Goal: Transaction & Acquisition: Purchase product/service

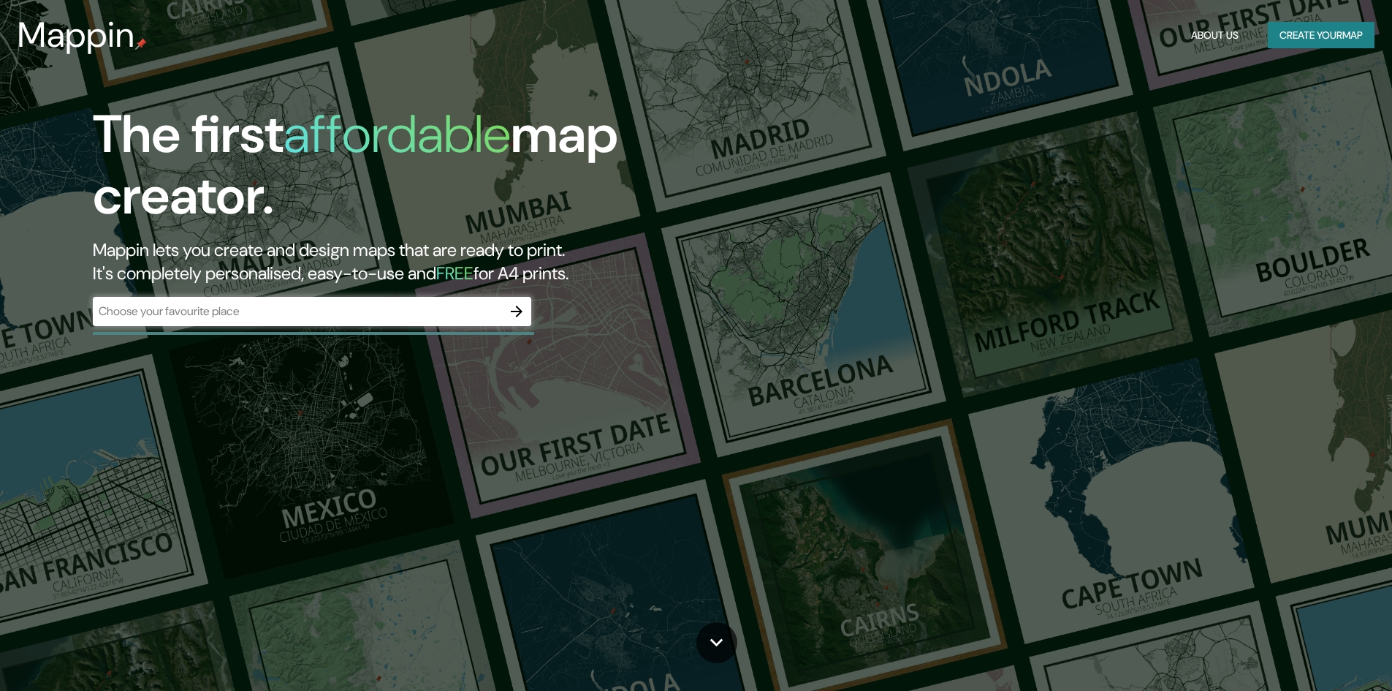
click at [420, 320] on div "​" at bounding box center [312, 311] width 439 height 29
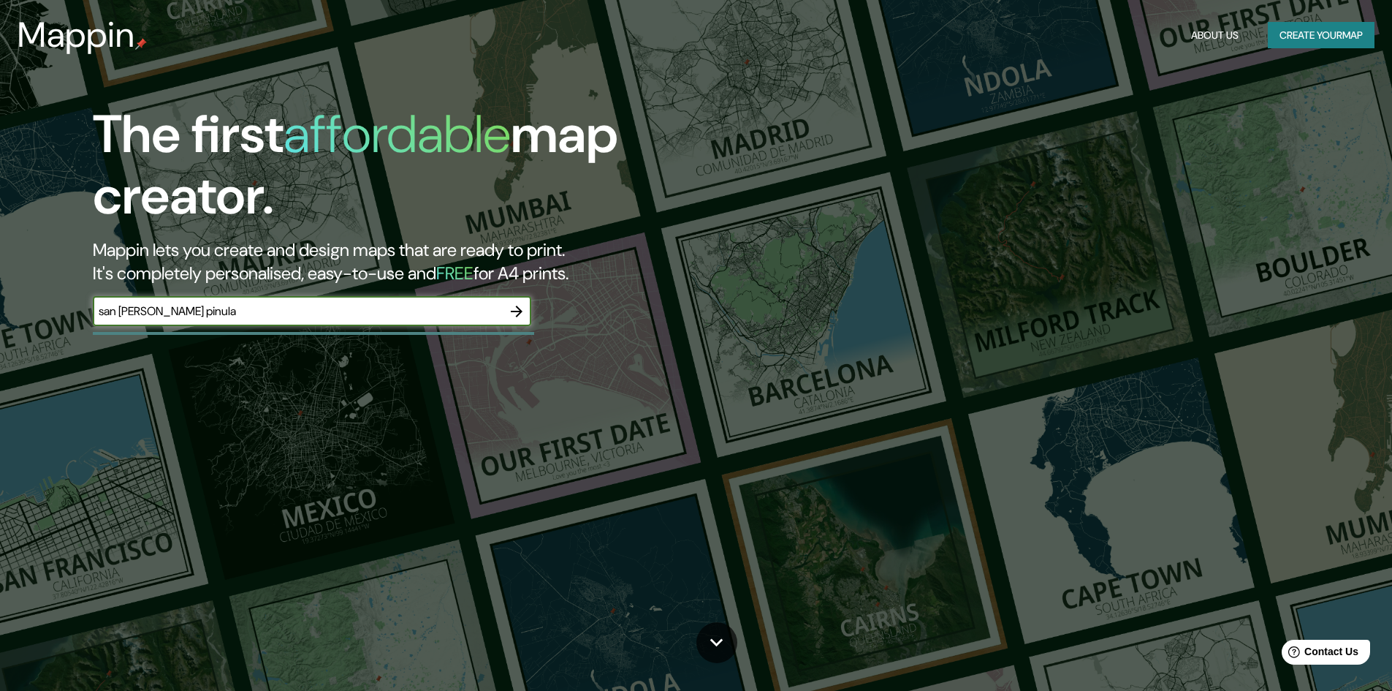
type input "san [PERSON_NAME] pinula"
click at [520, 311] on icon "button" at bounding box center [517, 312] width 12 height 12
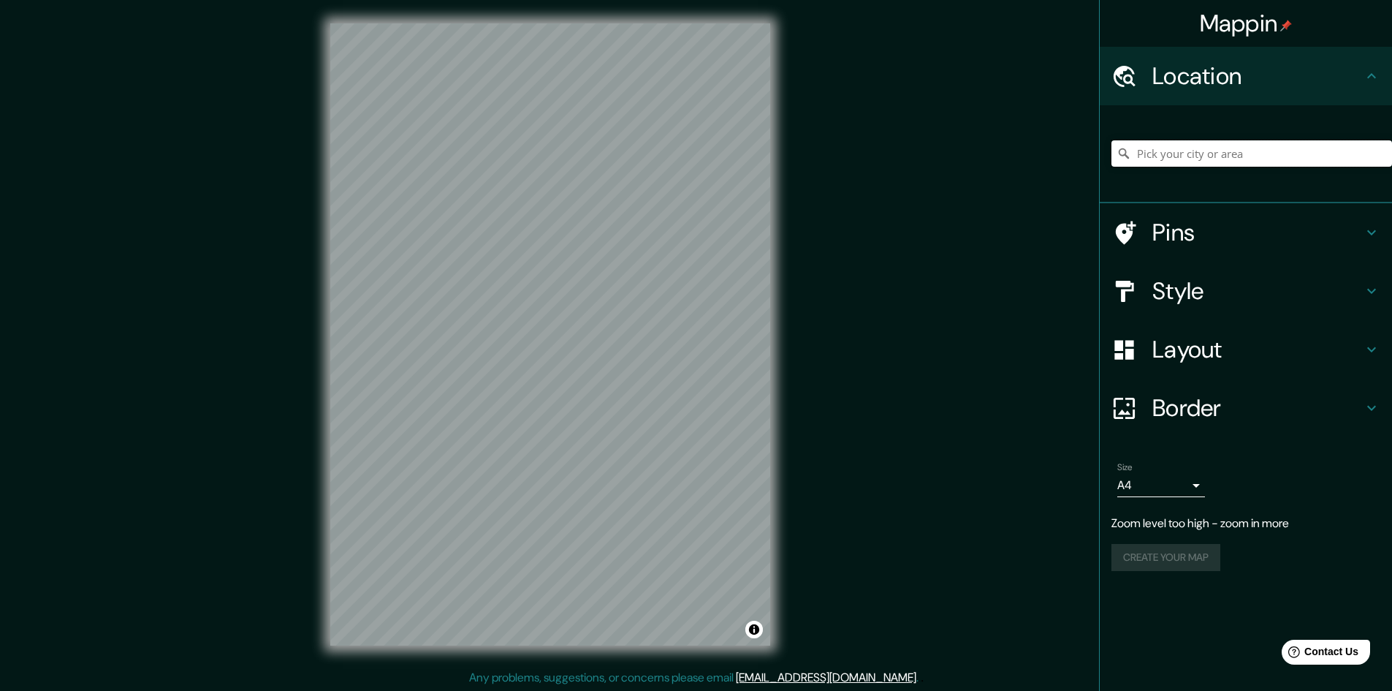
click at [1232, 151] on input "Pick your city or area" at bounding box center [1252, 153] width 281 height 26
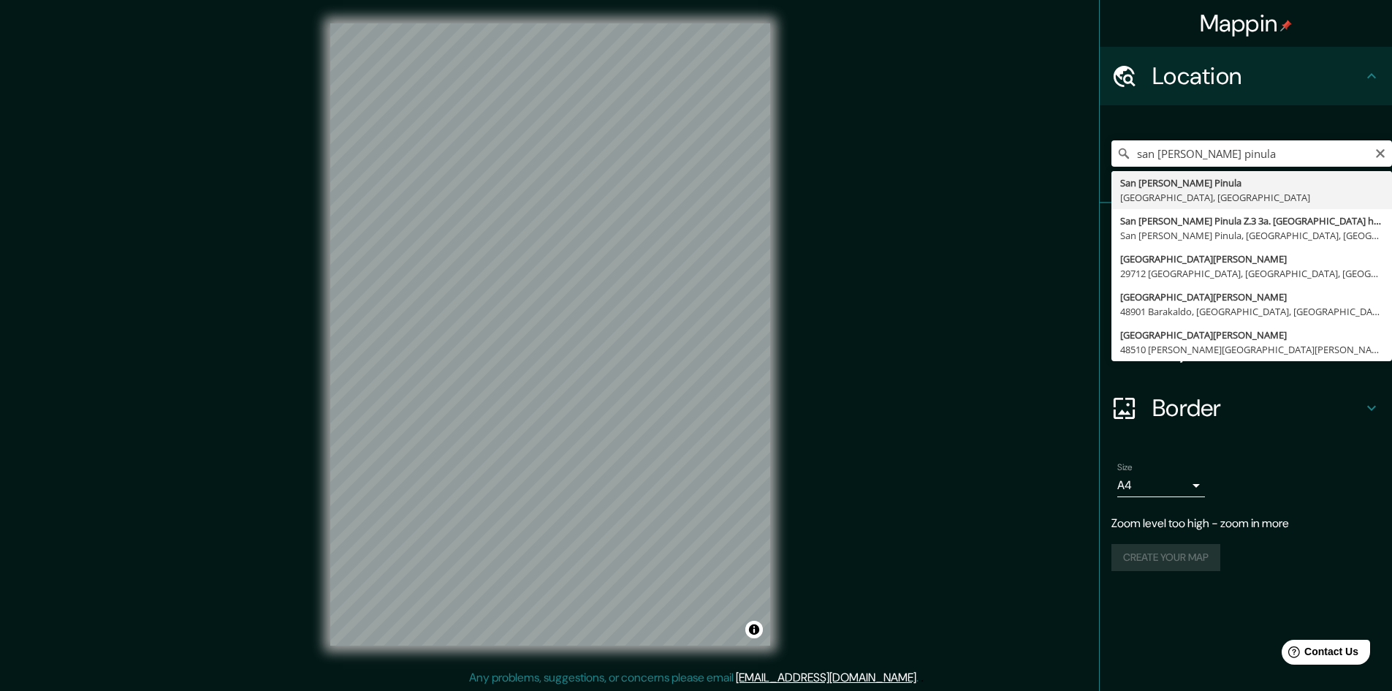
type input "San [PERSON_NAME] Pinula, [GEOGRAPHIC_DATA], [GEOGRAPHIC_DATA]"
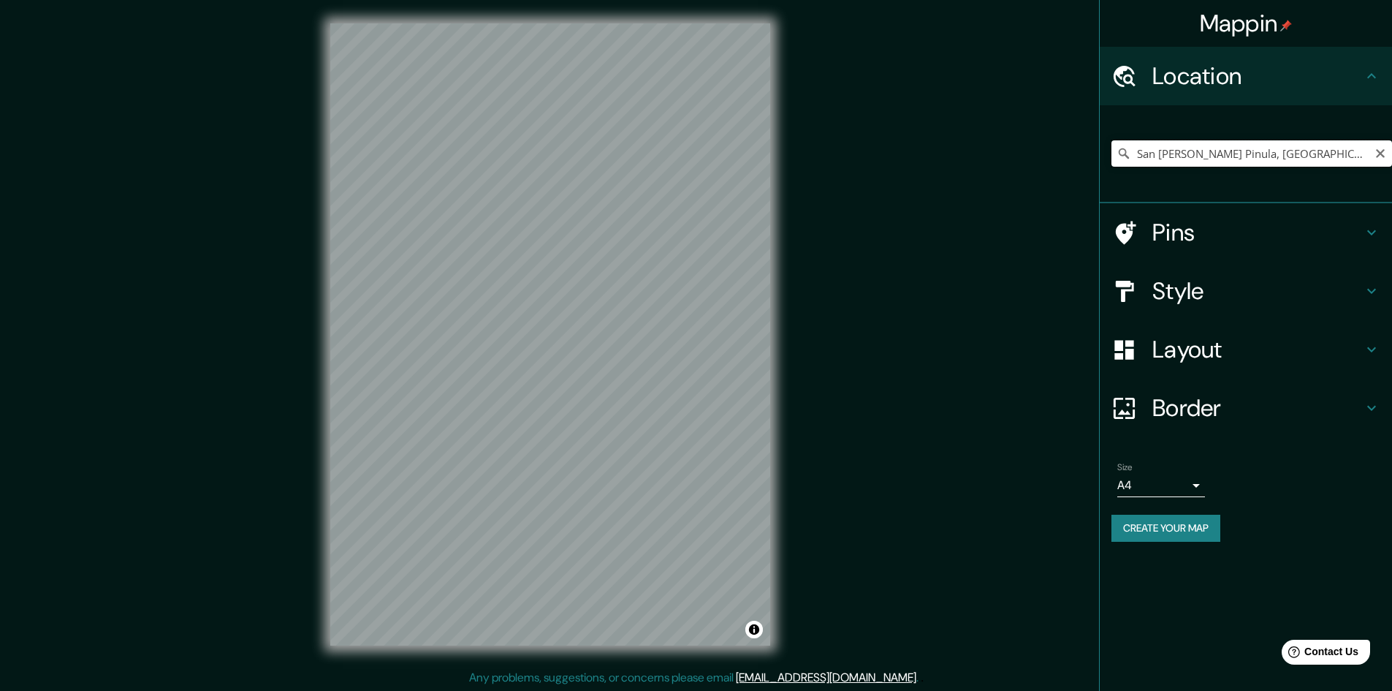
click at [1197, 158] on input "San [PERSON_NAME] Pinula, [GEOGRAPHIC_DATA], [GEOGRAPHIC_DATA]" at bounding box center [1252, 153] width 281 height 26
click at [1240, 225] on h4 "Pins" at bounding box center [1258, 232] width 210 height 29
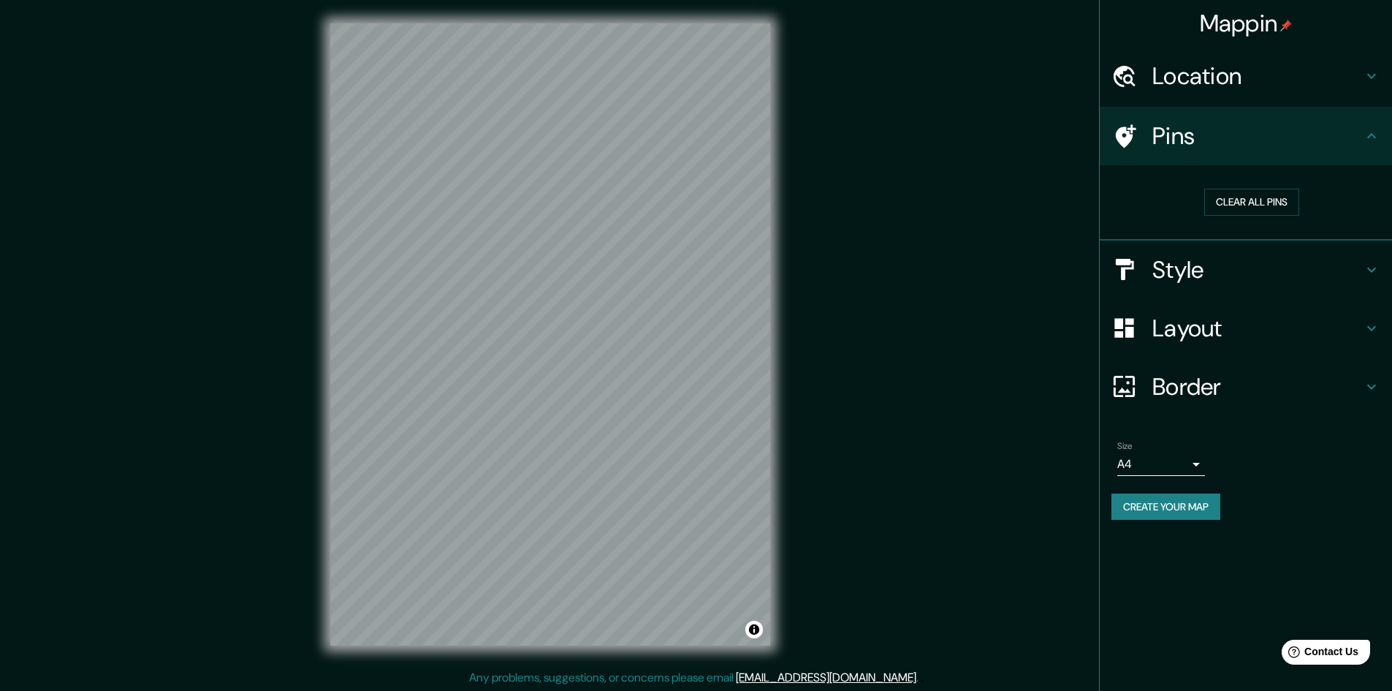
click at [1194, 91] on h4 "Location" at bounding box center [1258, 75] width 210 height 29
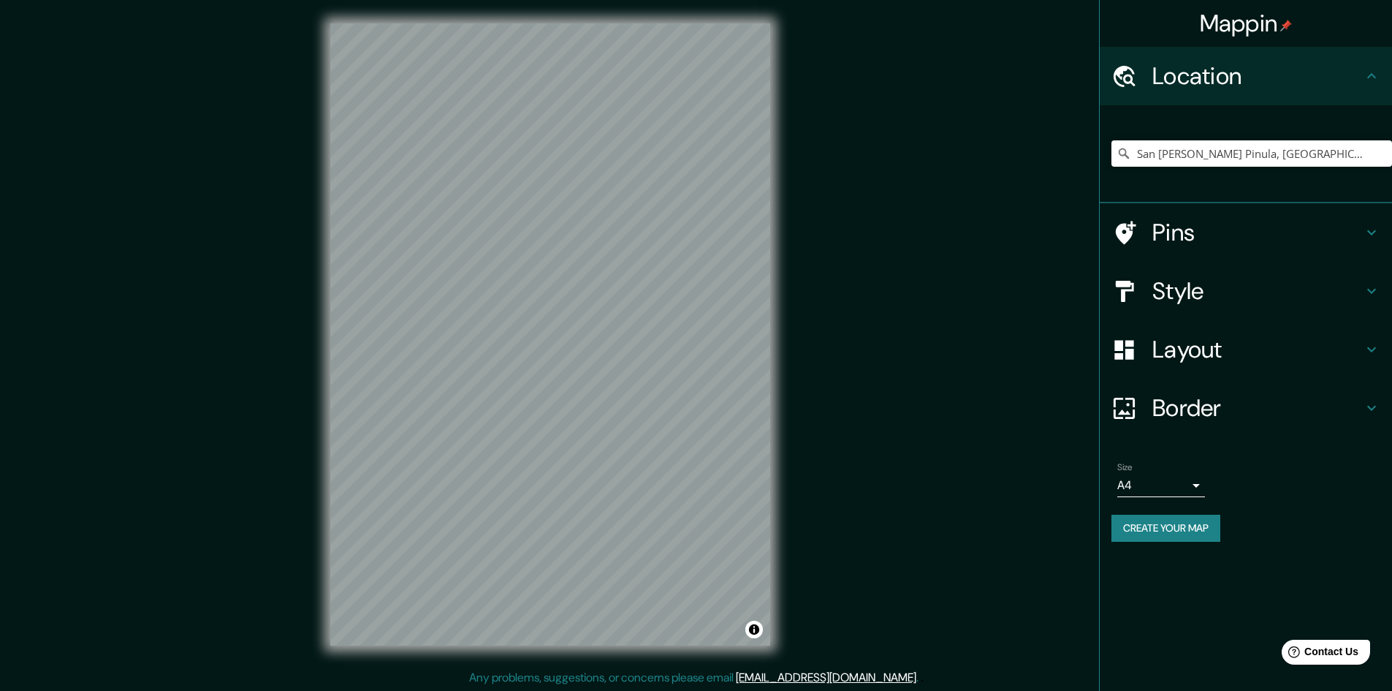
click at [1182, 414] on h4 "Border" at bounding box center [1258, 407] width 210 height 29
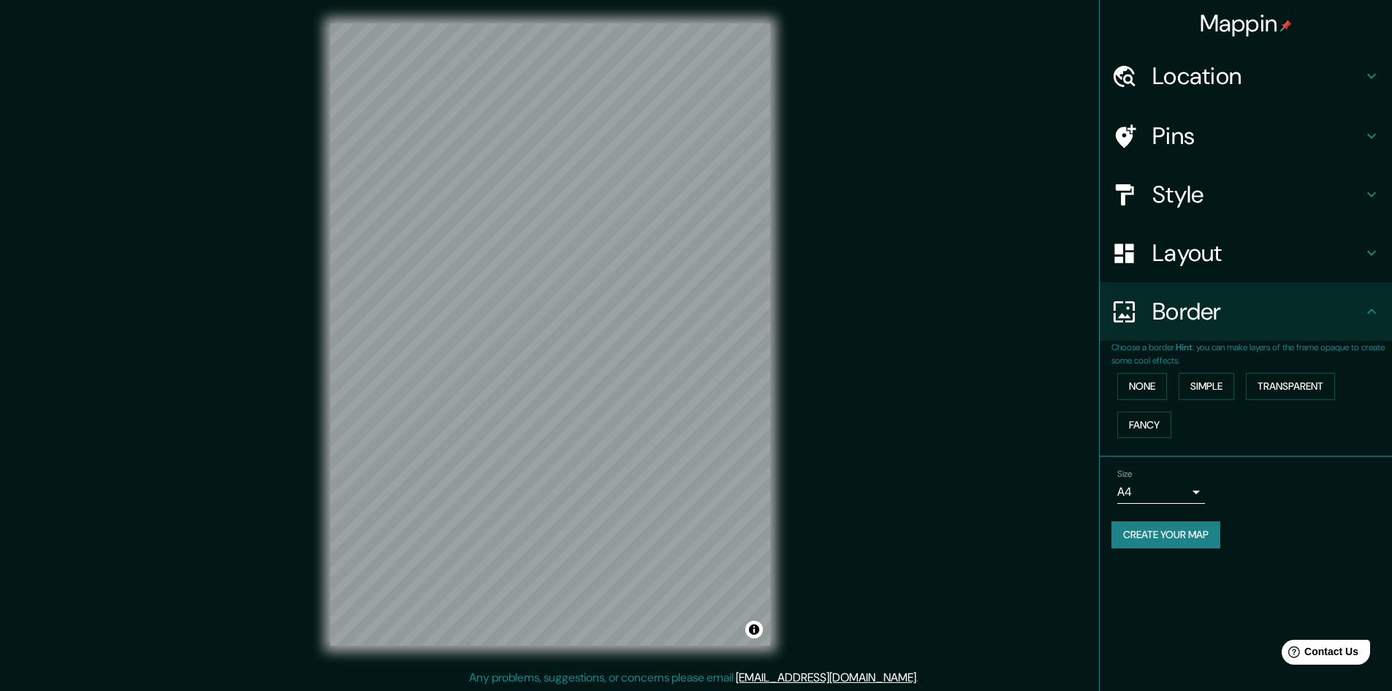
click at [1184, 265] on h4 "Layout" at bounding box center [1258, 252] width 210 height 29
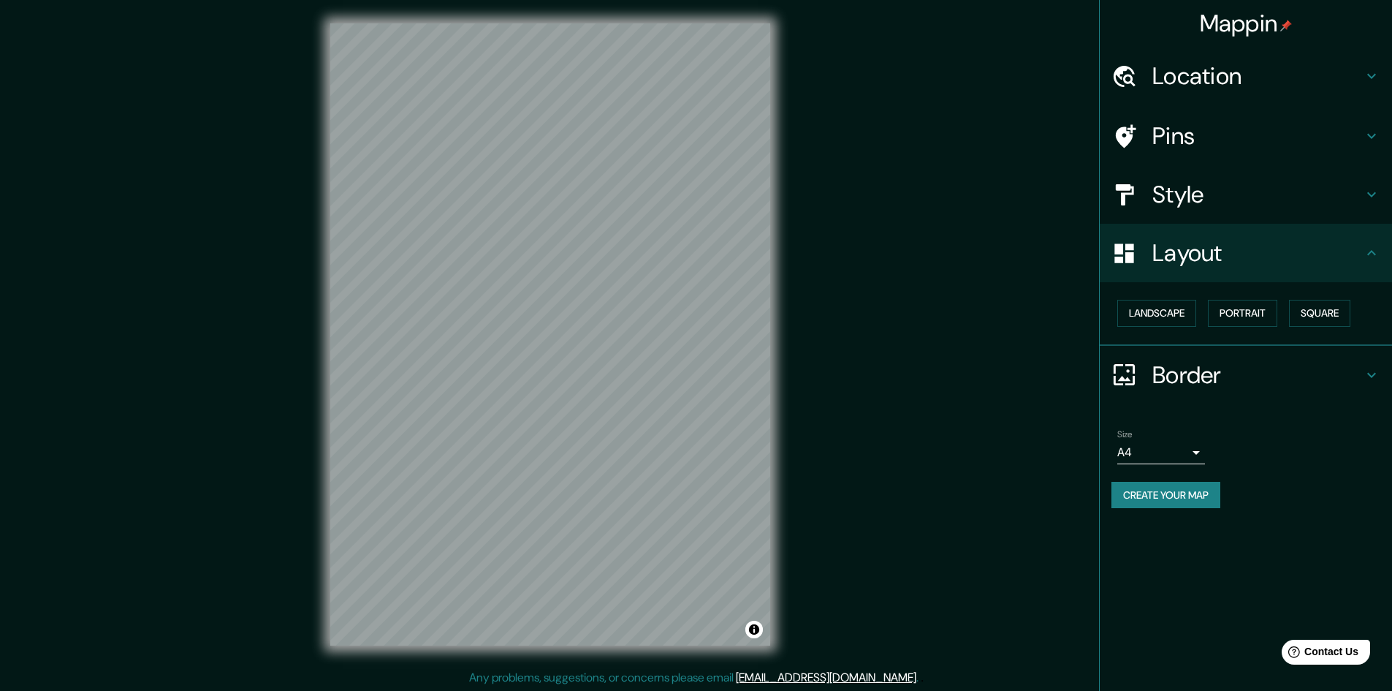
click at [1183, 205] on h4 "Style" at bounding box center [1258, 194] width 210 height 29
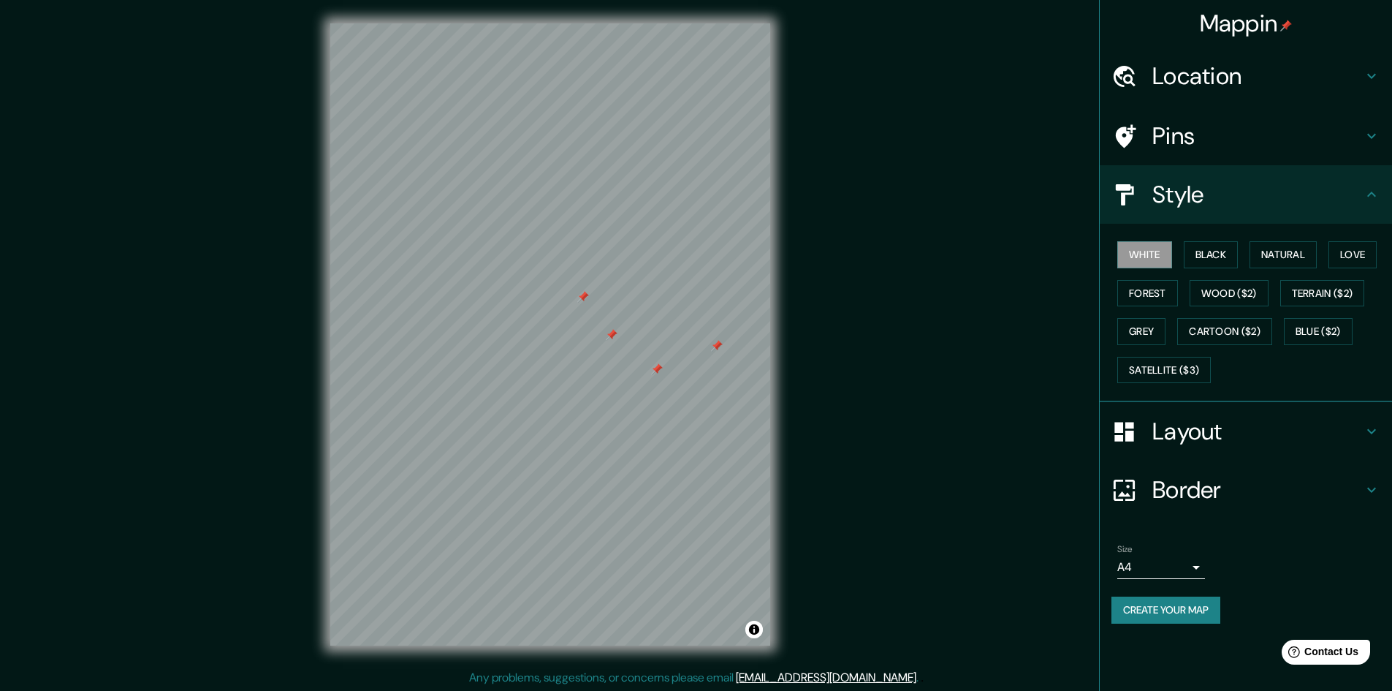
click at [1172, 137] on h4 "Pins" at bounding box center [1258, 135] width 210 height 29
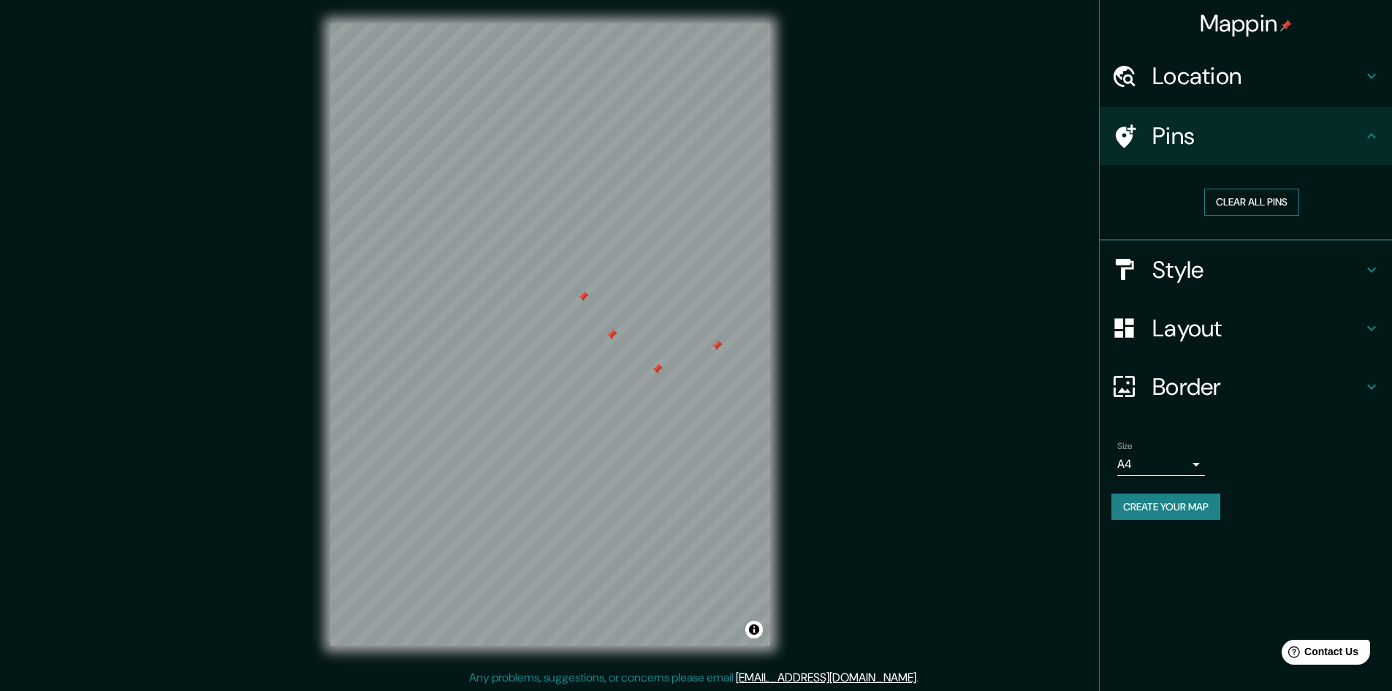
click at [1253, 205] on button "Clear all pins" at bounding box center [1251, 202] width 95 height 27
click at [1197, 82] on h4 "Location" at bounding box center [1258, 75] width 210 height 29
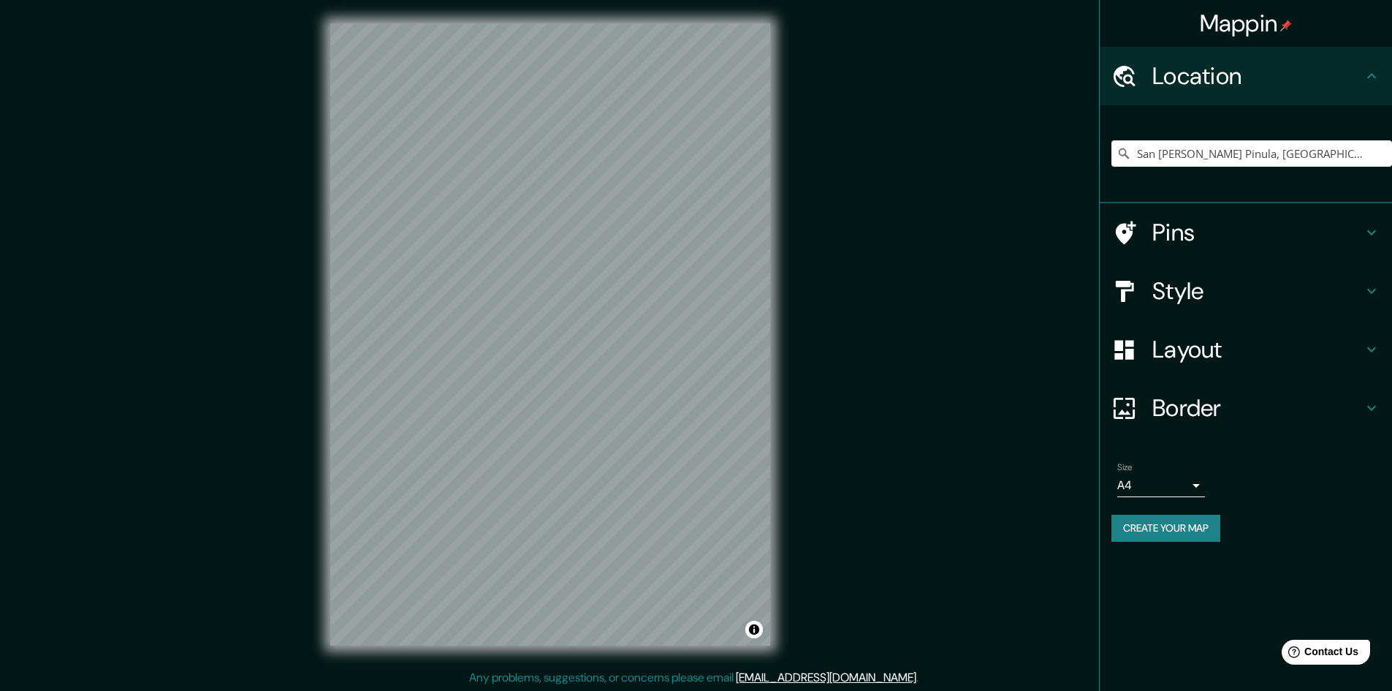
click at [1197, 413] on h4 "Border" at bounding box center [1258, 407] width 210 height 29
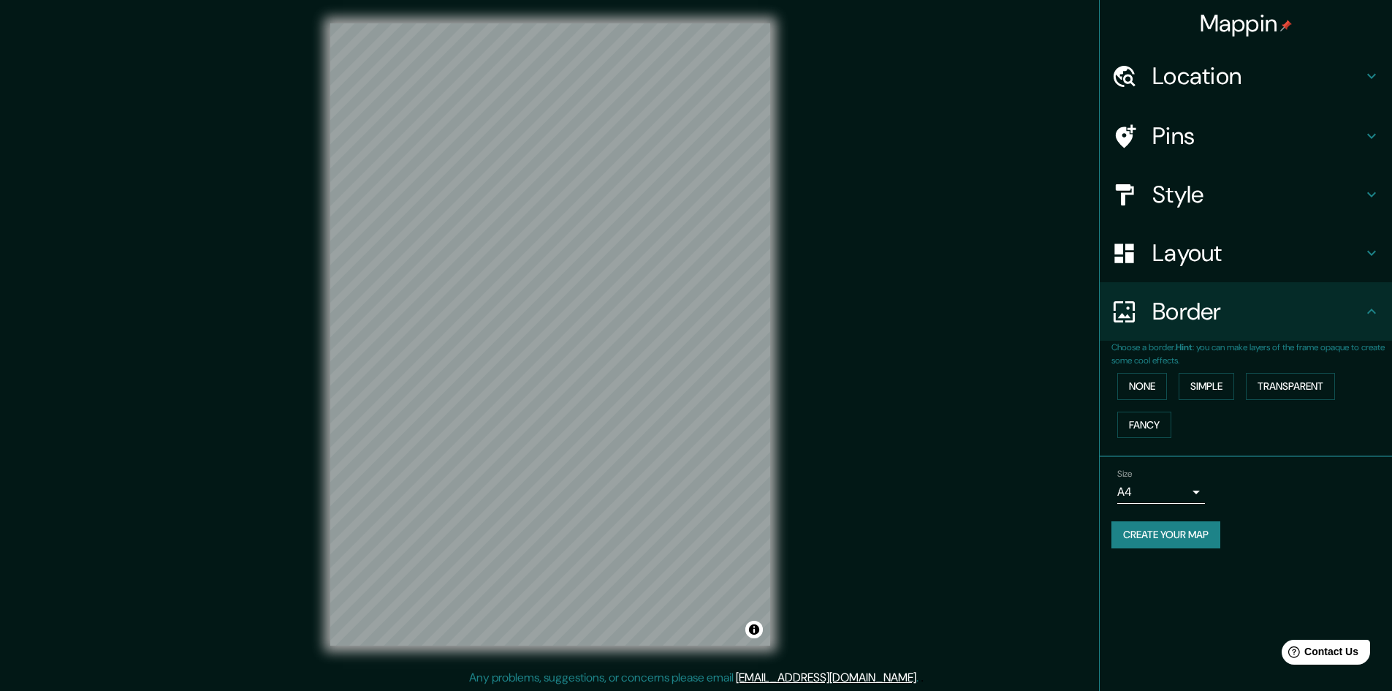
click at [1178, 487] on body "Mappin Location [GEOGRAPHIC_DATA][PERSON_NAME], [GEOGRAPHIC_DATA], [GEOGRAPHIC_…" at bounding box center [696, 345] width 1392 height 691
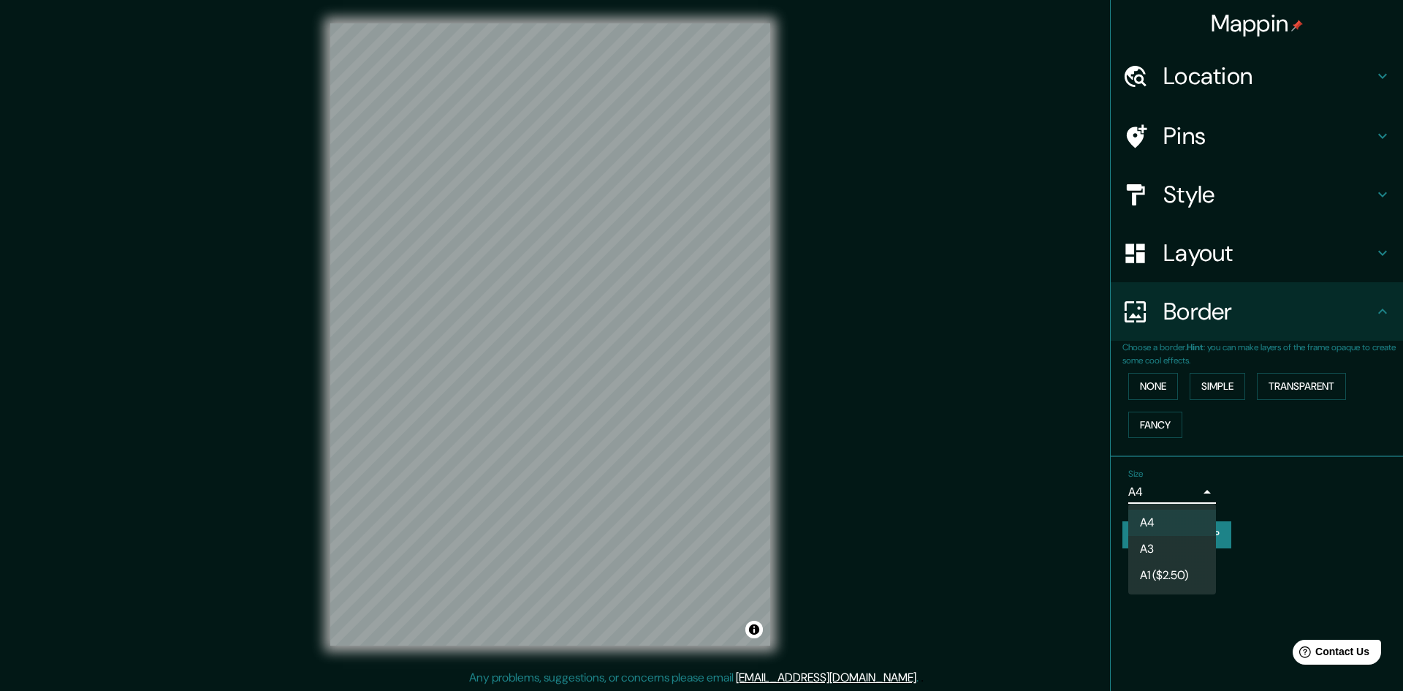
click at [1169, 550] on li "A3" at bounding box center [1172, 549] width 88 height 26
type input "a4"
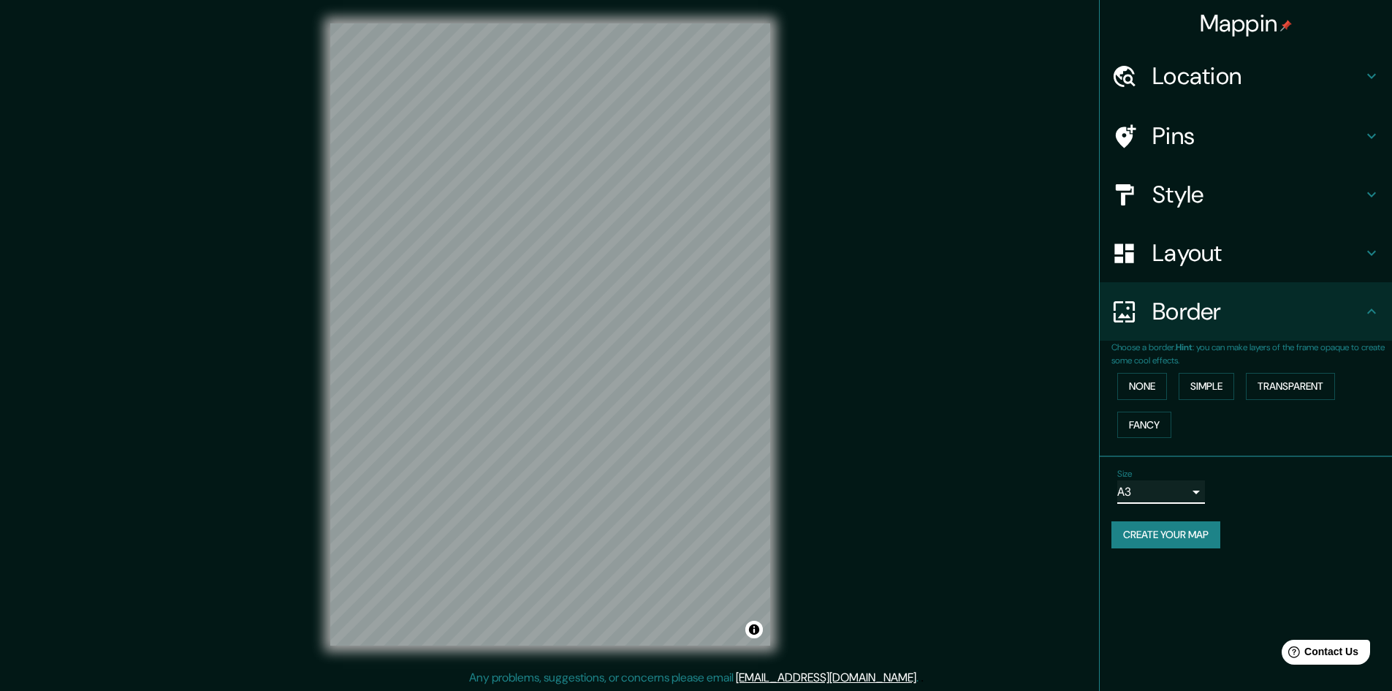
scroll to position [1, 0]
